Goal: Check status

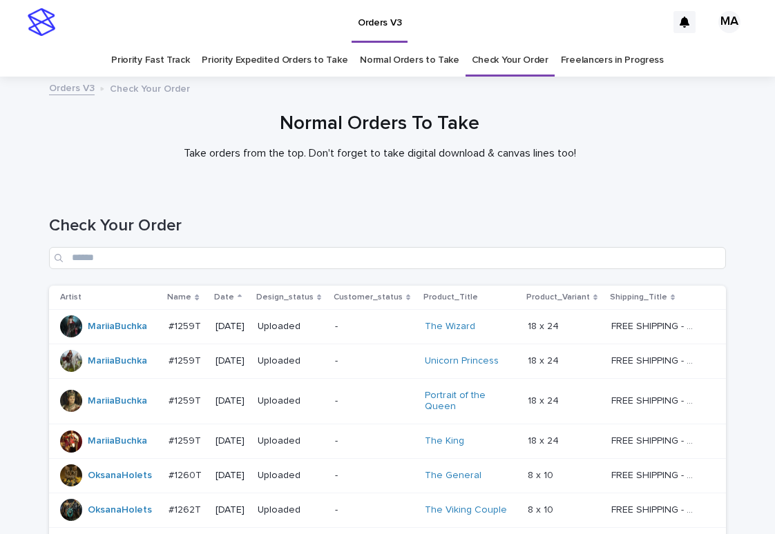
scroll to position [151, 0]
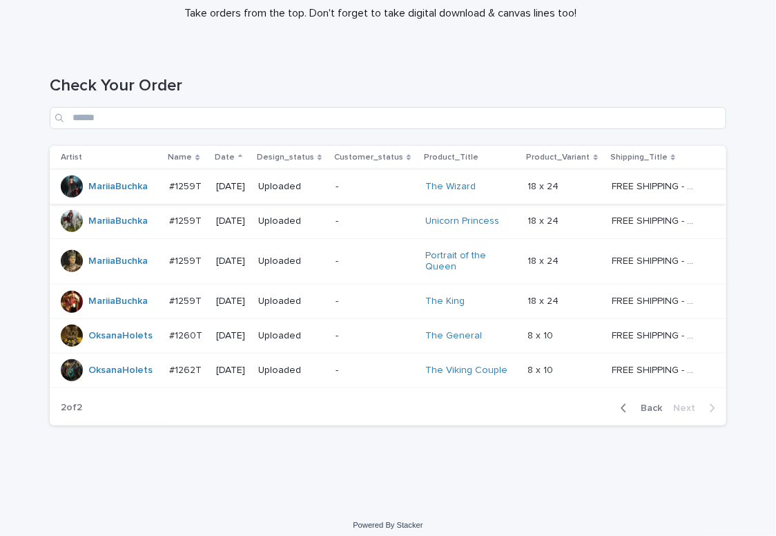
scroll to position [148, 0]
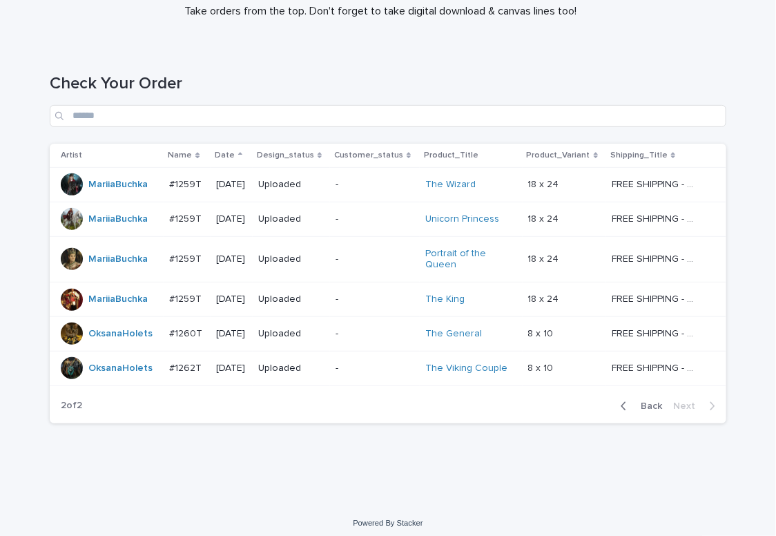
scroll to position [148, 0]
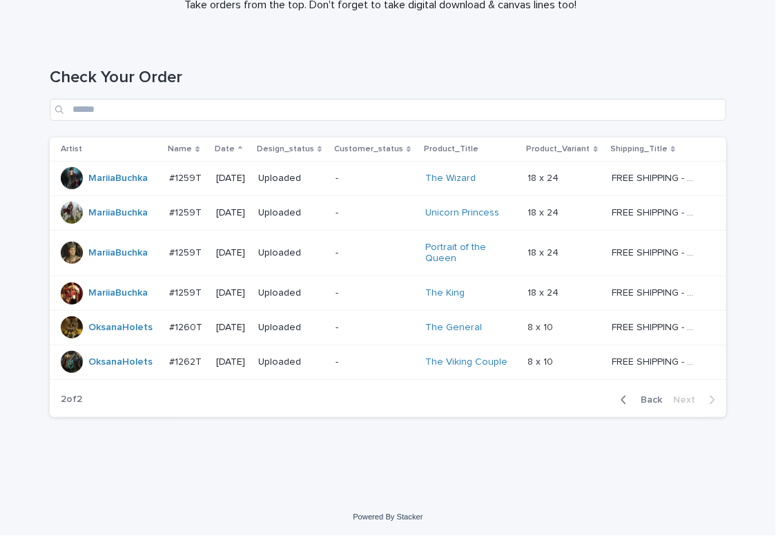
click at [487, 43] on div "Check Your Order" at bounding box center [388, 88] width 677 height 97
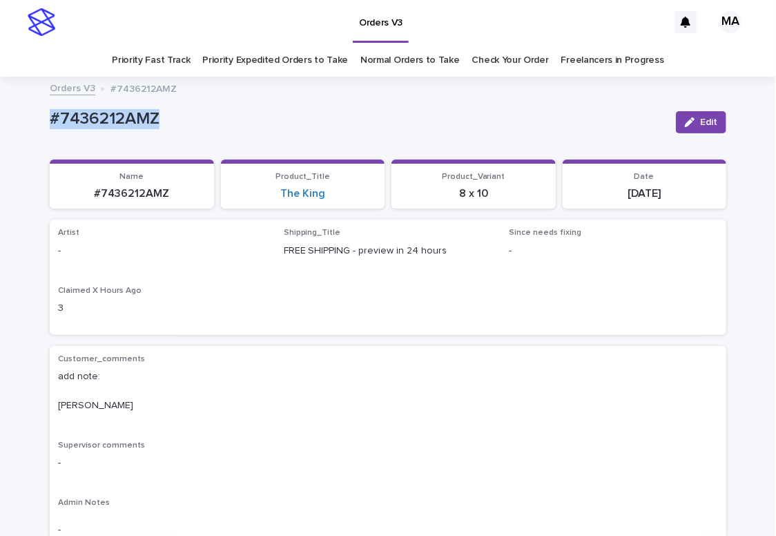
drag, startPoint x: 179, startPoint y: 122, endPoint x: 31, endPoint y: 126, distance: 148.5
copy p "#7436212AMZ"
